Goal: Find specific page/section: Find specific page/section

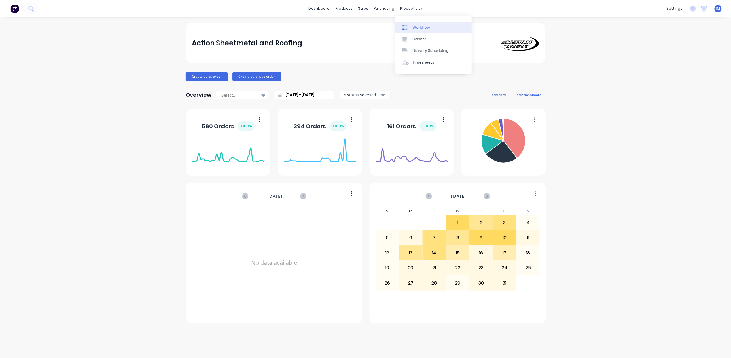
click at [422, 25] on div "Workflow" at bounding box center [421, 27] width 17 height 5
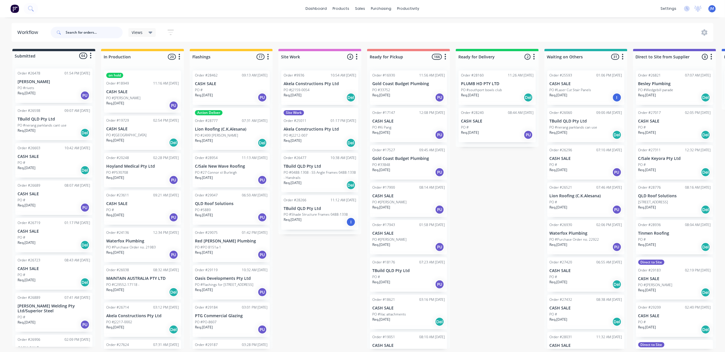
click at [87, 36] on input "text" at bounding box center [94, 33] width 57 height 12
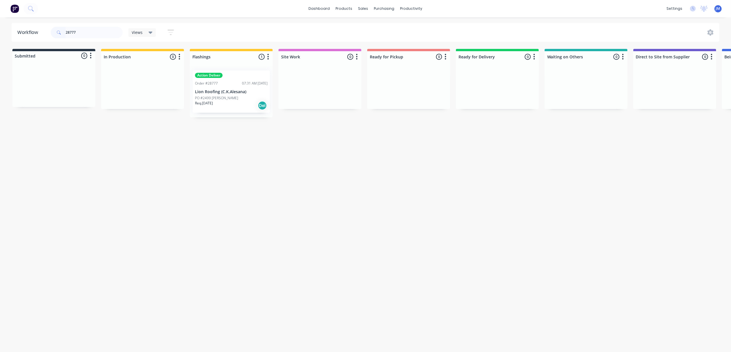
click at [229, 85] on div "Order #28777 07:31 AM [DATE]" at bounding box center [231, 83] width 73 height 5
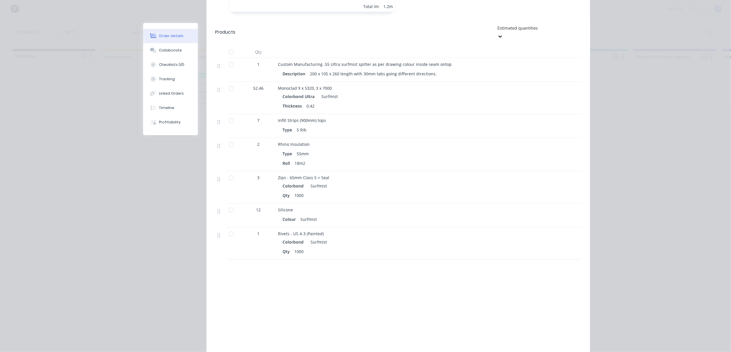
scroll to position [499, 0]
click at [167, 49] on div "Collaborate" at bounding box center [170, 50] width 23 height 5
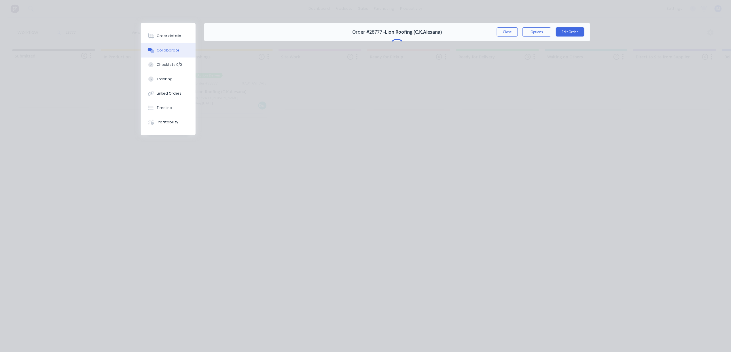
scroll to position [0, 0]
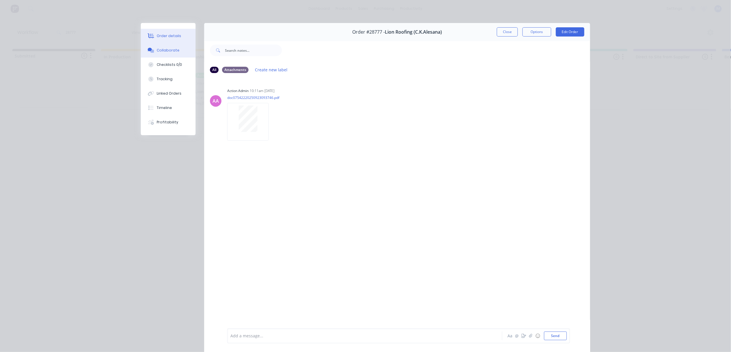
click at [169, 33] on button "Order details" at bounding box center [168, 36] width 55 height 14
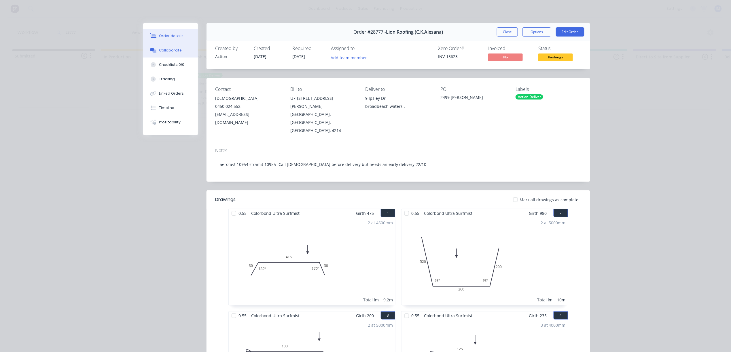
click at [176, 50] on div "Collaborate" at bounding box center [170, 50] width 23 height 5
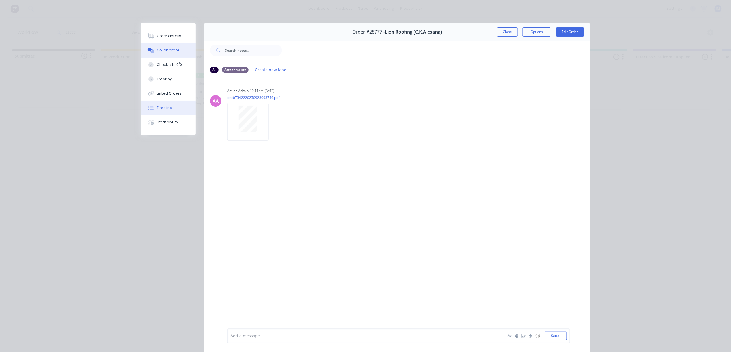
click at [158, 101] on button "Timeline" at bounding box center [168, 108] width 55 height 14
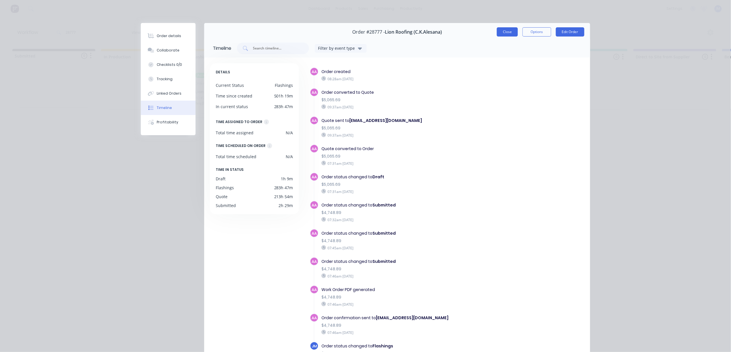
click at [497, 32] on button "Close" at bounding box center [507, 31] width 21 height 9
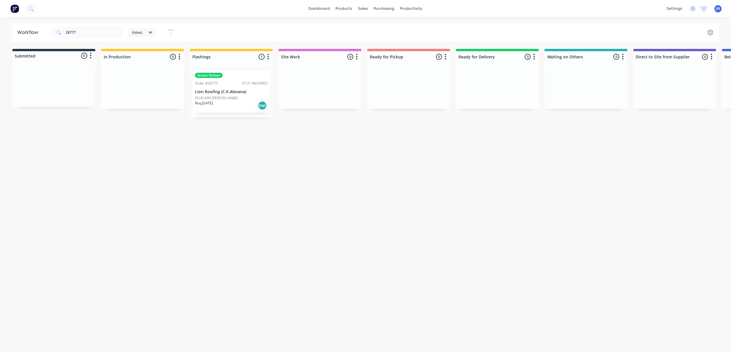
click at [245, 110] on div "Req. [DATE] Del" at bounding box center [231, 106] width 73 height 10
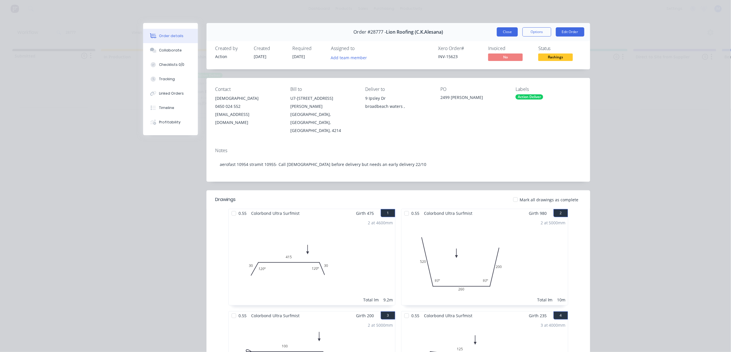
click at [509, 31] on button "Close" at bounding box center [507, 31] width 21 height 9
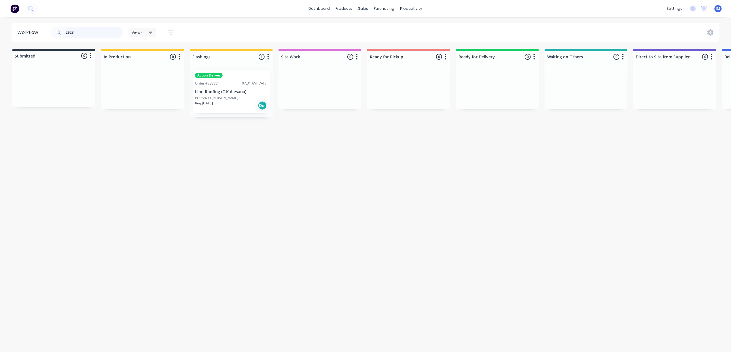
type input "29235"
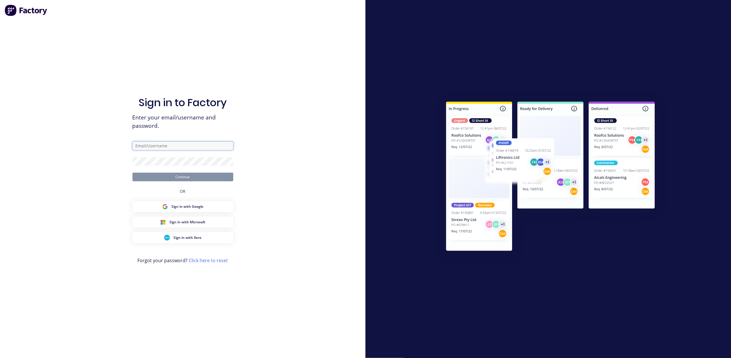
type input "[PERSON_NAME][EMAIL_ADDRESS][PERSON_NAME][DOMAIN_NAME]"
click at [208, 177] on button "Continue" at bounding box center [182, 177] width 101 height 9
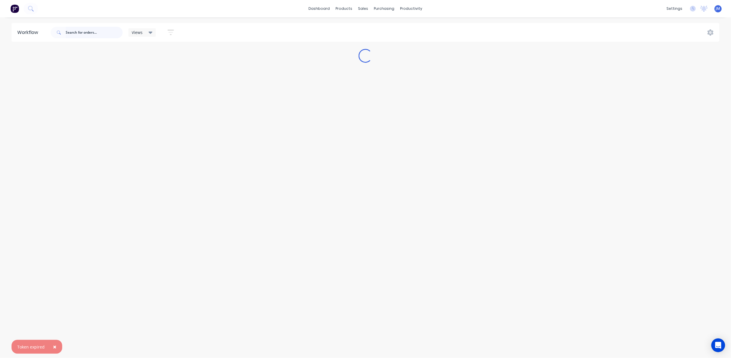
click at [95, 33] on input "text" at bounding box center [94, 33] width 57 height 12
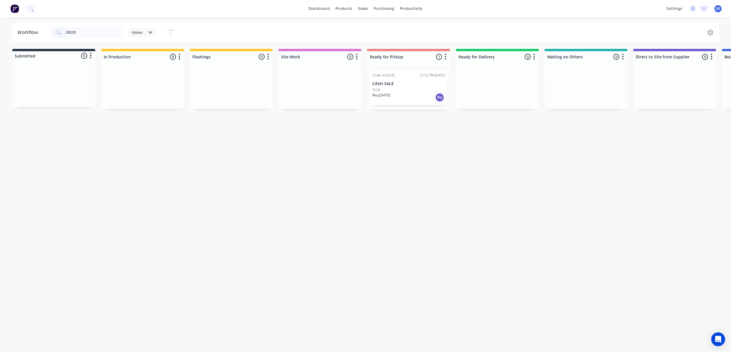
click at [390, 96] on p "Req. [DATE]" at bounding box center [381, 95] width 18 height 5
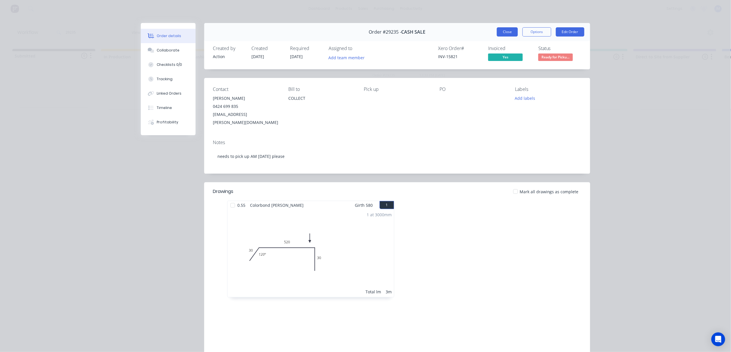
click at [500, 29] on button "Close" at bounding box center [507, 31] width 21 height 9
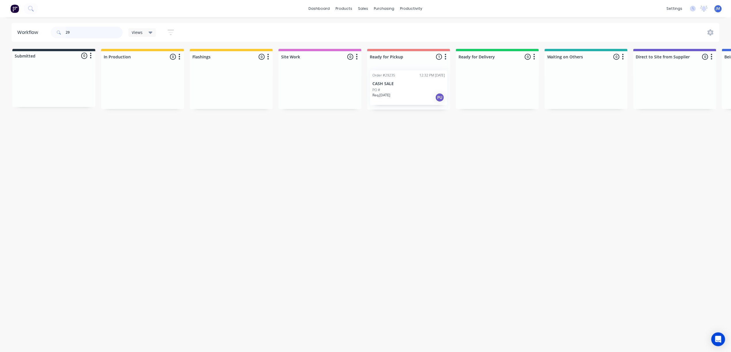
type input "2"
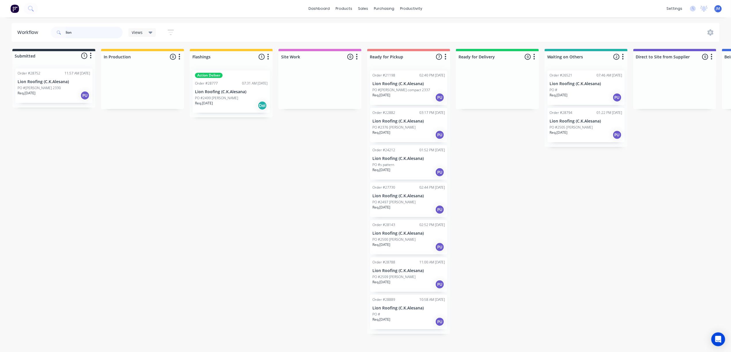
type input "lion"
click at [212, 94] on p "Lion Roofing (C.K.Alesana)" at bounding box center [231, 92] width 73 height 5
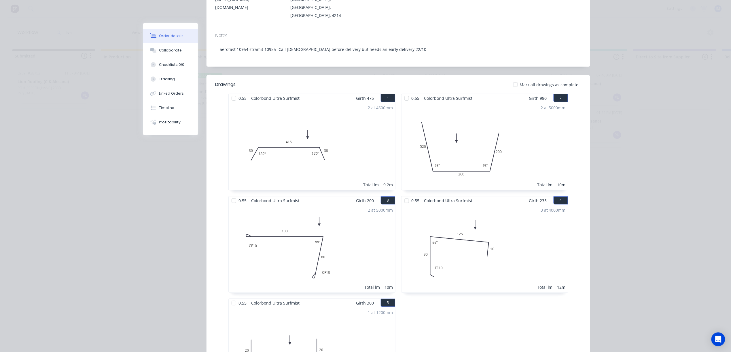
scroll to position [192, 0]
